Goal: Task Accomplishment & Management: Use online tool/utility

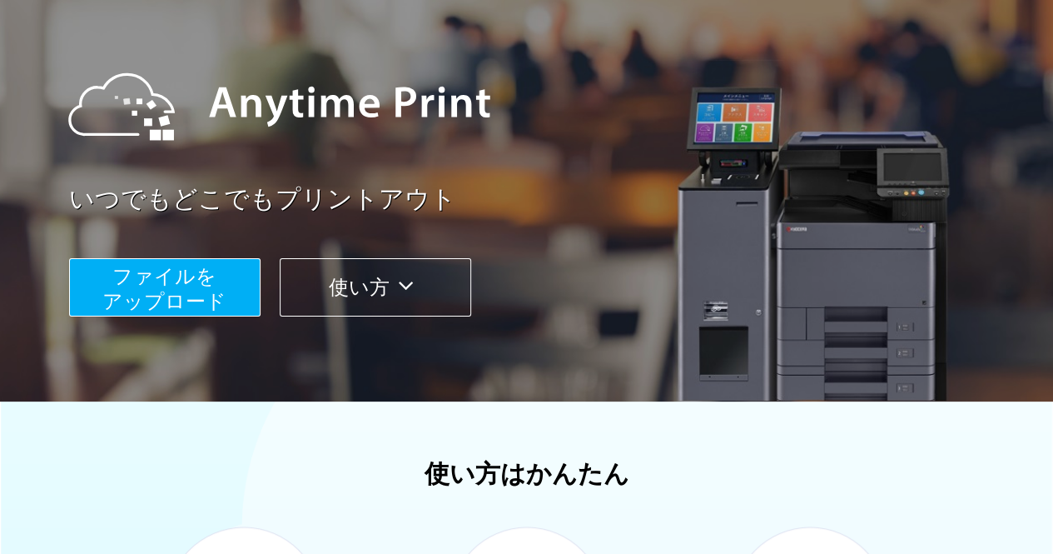
click at [177, 282] on span "ファイルを ​​アップロード" at bounding box center [164, 288] width 124 height 47
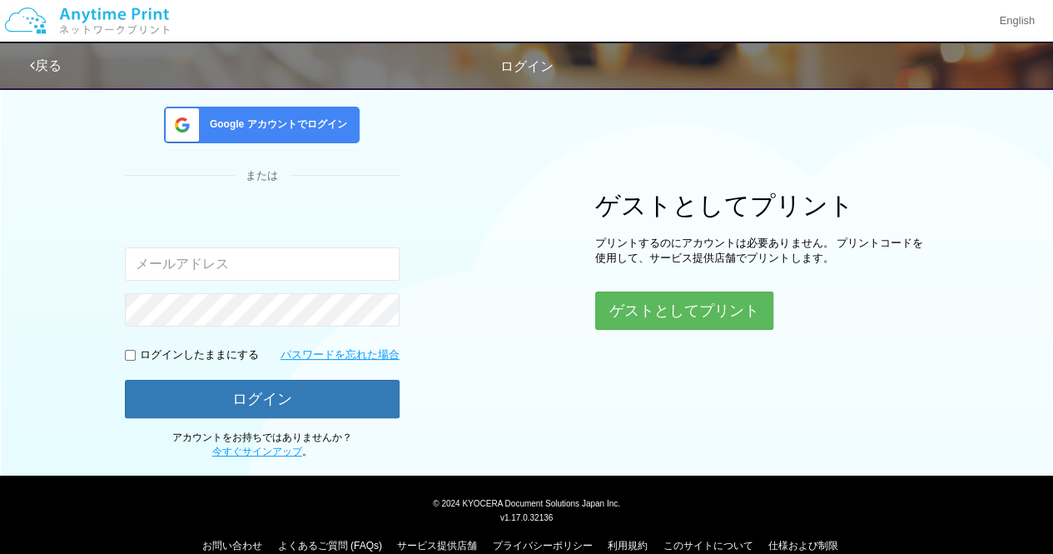
click at [218, 266] on input "email" at bounding box center [262, 263] width 275 height 33
click at [731, 316] on button "ゲストとしてプリント" at bounding box center [683, 310] width 177 height 37
click at [686, 307] on button "ゲストとしてプリント" at bounding box center [683, 310] width 177 height 37
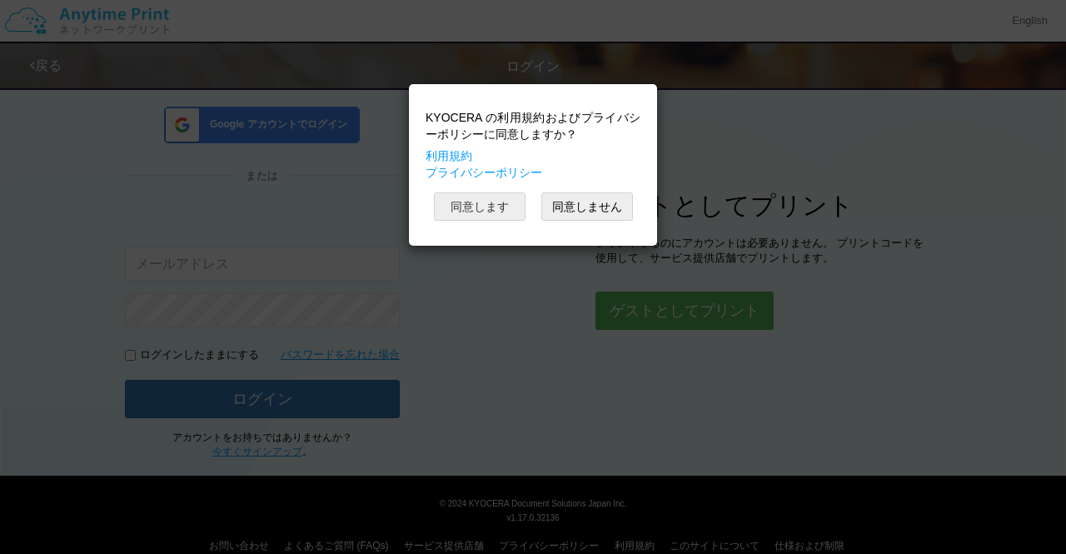
click at [507, 194] on button "同意します" at bounding box center [480, 206] width 92 height 28
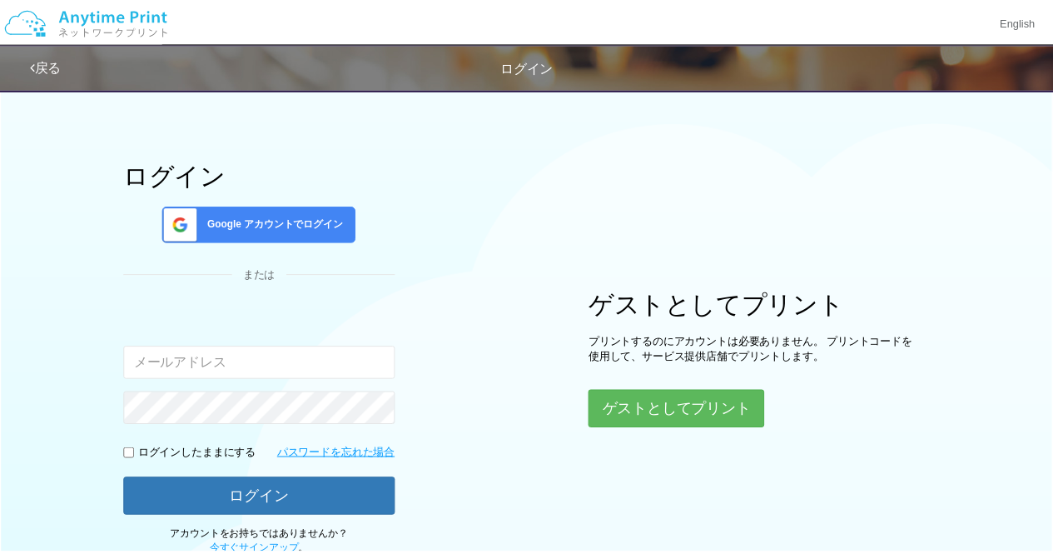
scroll to position [122, 0]
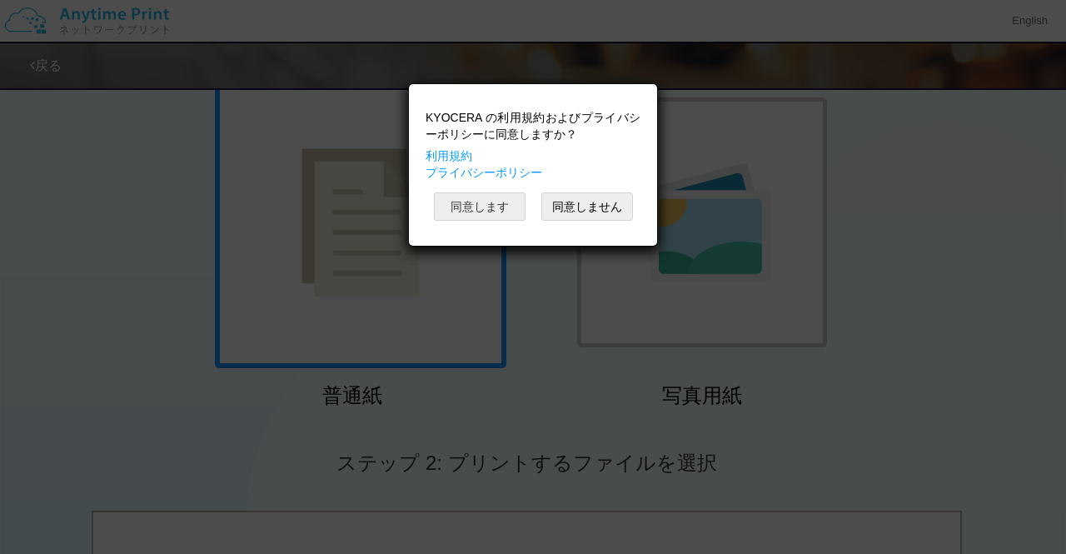
click at [509, 198] on button "同意します" at bounding box center [480, 206] width 92 height 28
click at [514, 200] on button "同意します" at bounding box center [480, 206] width 92 height 28
click at [500, 212] on button "同意します" at bounding box center [480, 206] width 92 height 28
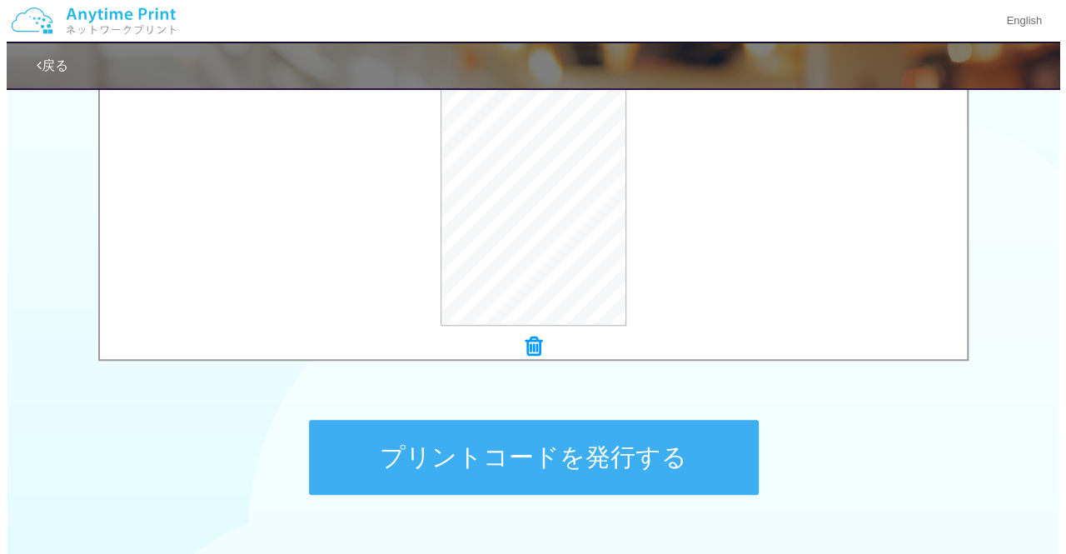
scroll to position [601, 0]
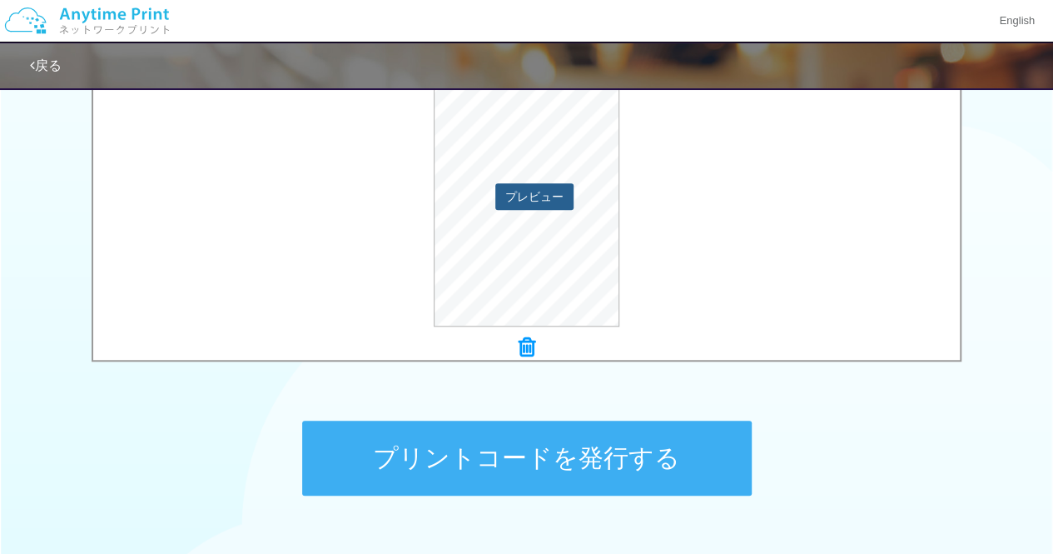
click at [545, 194] on button "プレビュー" at bounding box center [534, 196] width 78 height 27
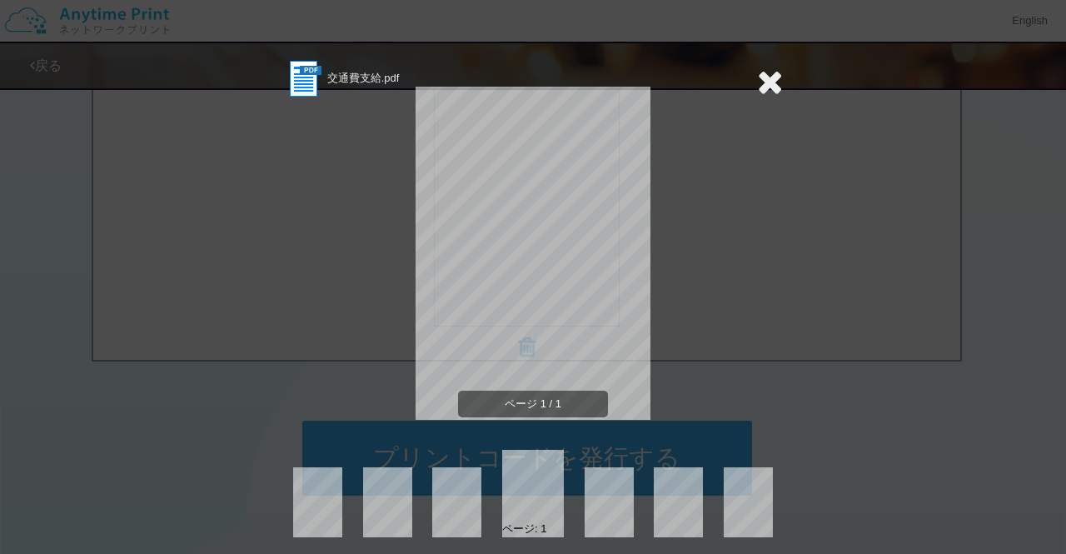
click at [757, 82] on icon at bounding box center [770, 81] width 26 height 33
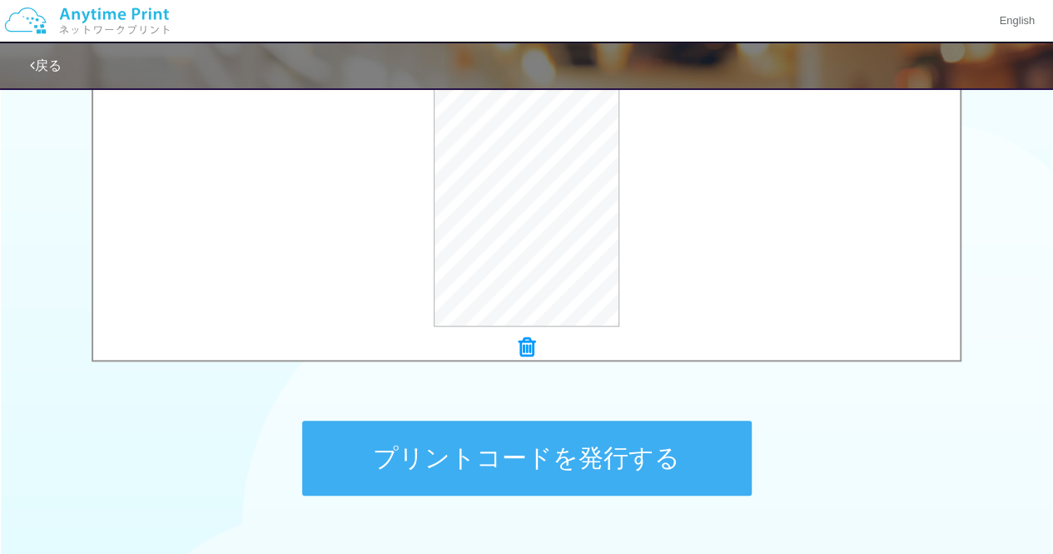
click at [610, 463] on button "プリントコードを発行する" at bounding box center [527, 458] width 450 height 75
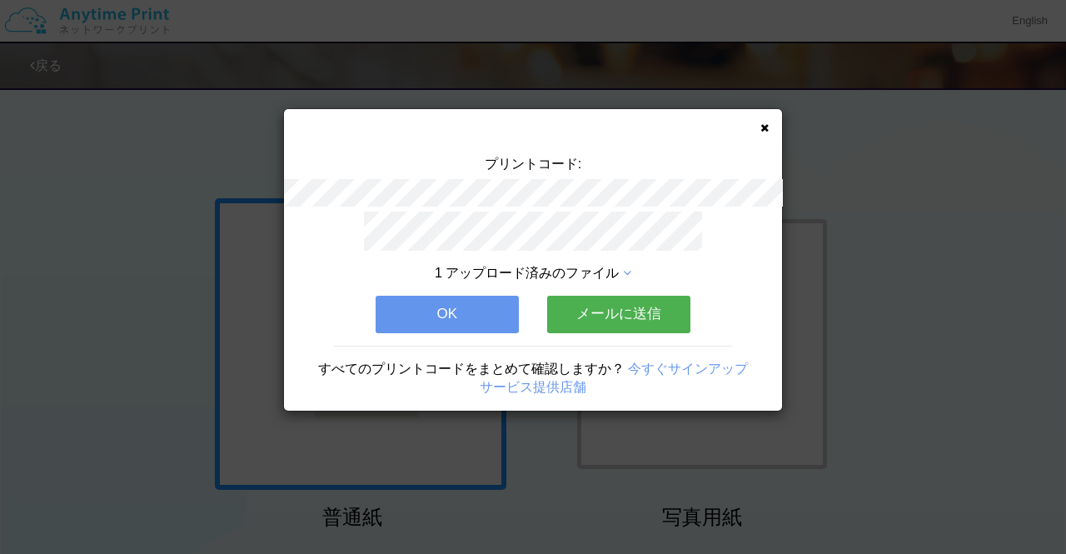
click at [503, 301] on button "OK" at bounding box center [447, 314] width 143 height 37
